Goal: Find specific page/section: Find specific page/section

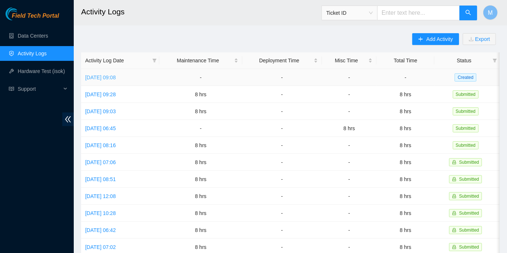
click at [116, 77] on link "Tue, 26 Aug 2025 09:08" at bounding box center [100, 78] width 31 height 6
